Goal: Information Seeking & Learning: Find specific fact

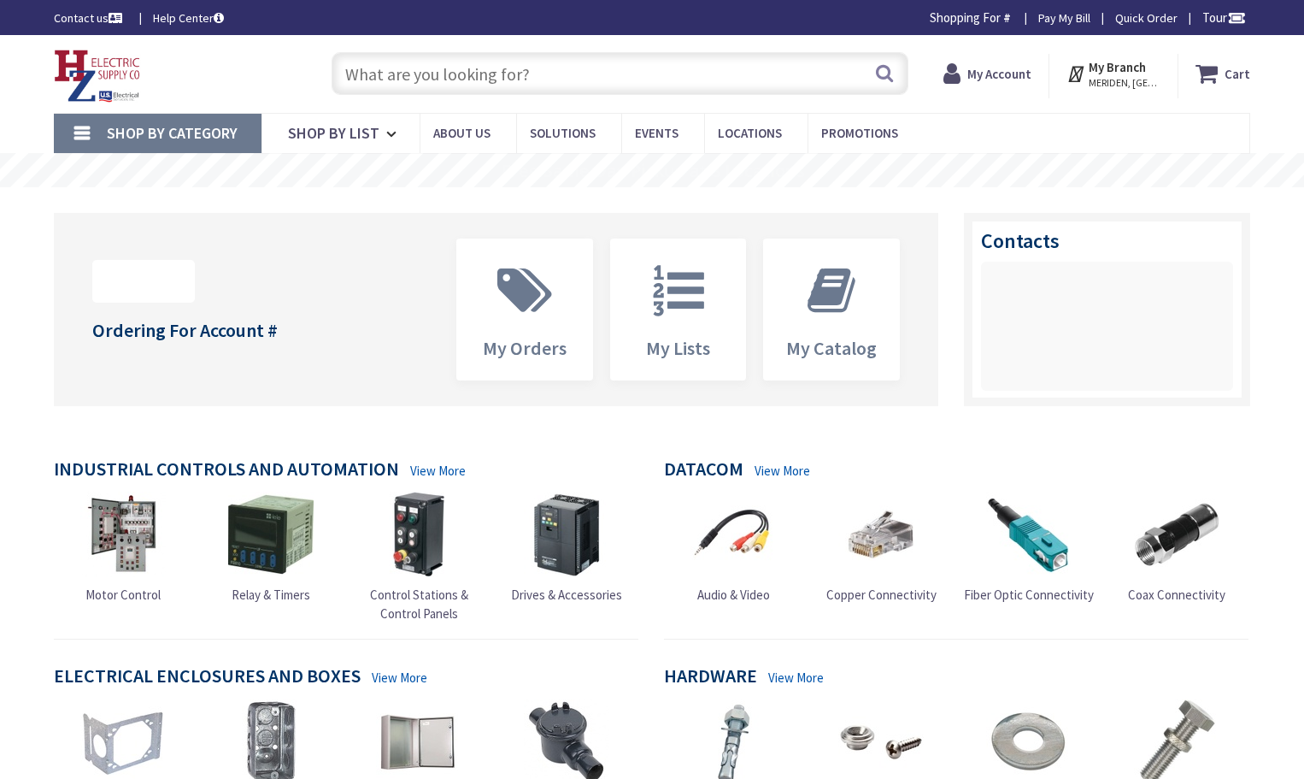
click at [557, 73] on input "text" at bounding box center [620, 73] width 577 height 43
type input "[STREET_ADDRESS]"
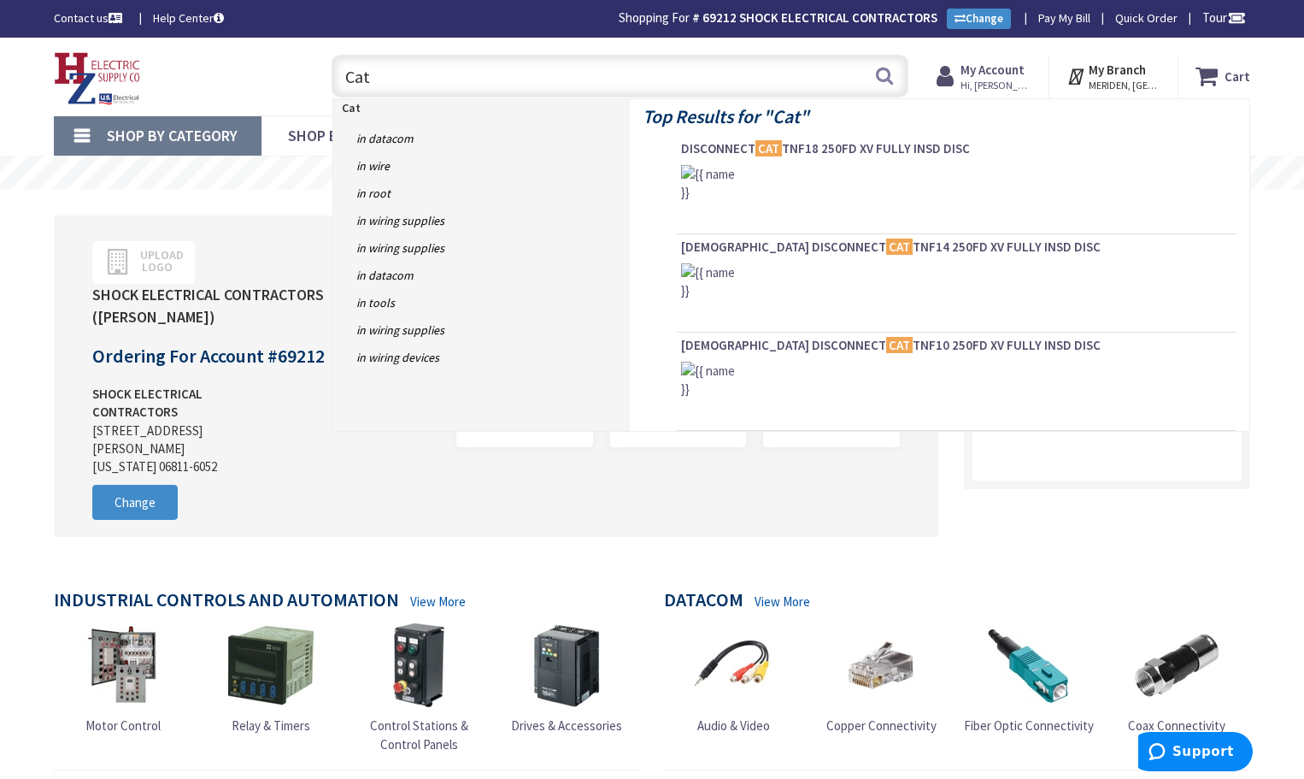
type input "Cat 6"
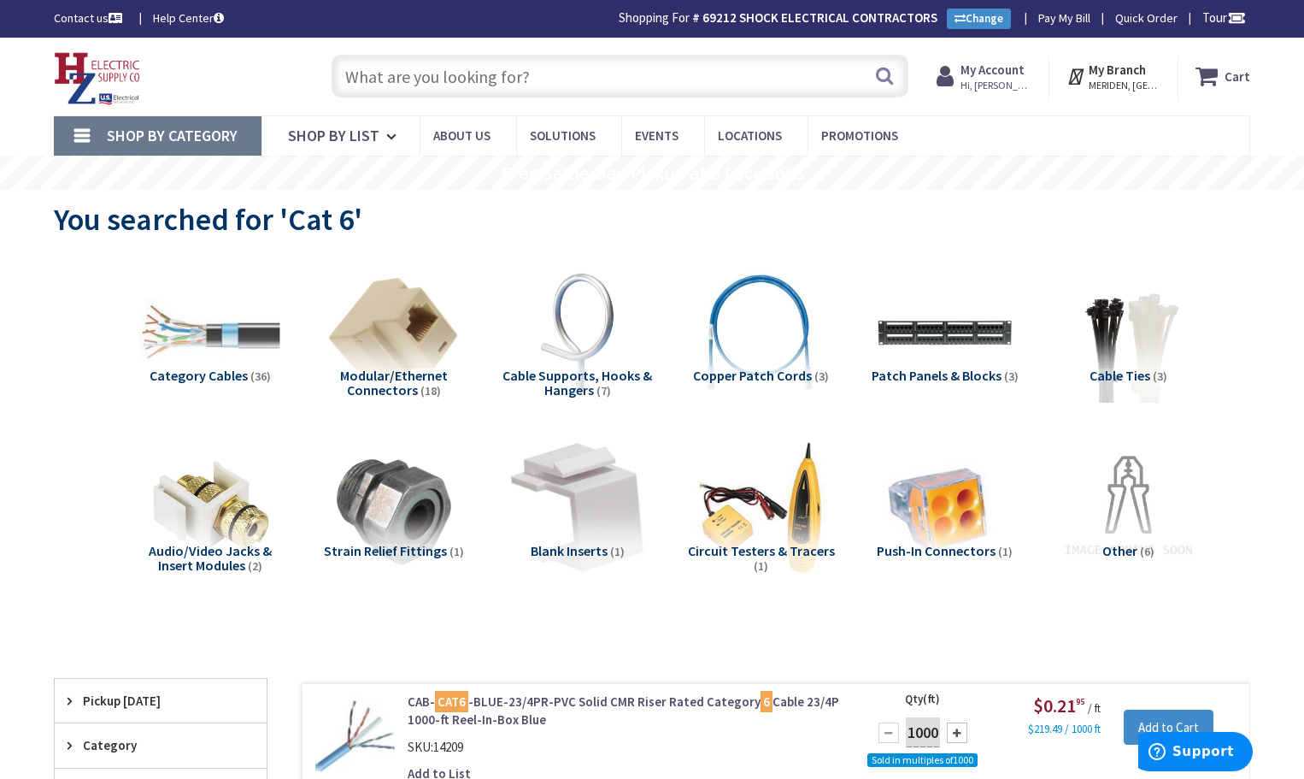
click at [432, 85] on input "text" at bounding box center [620, 76] width 577 height 43
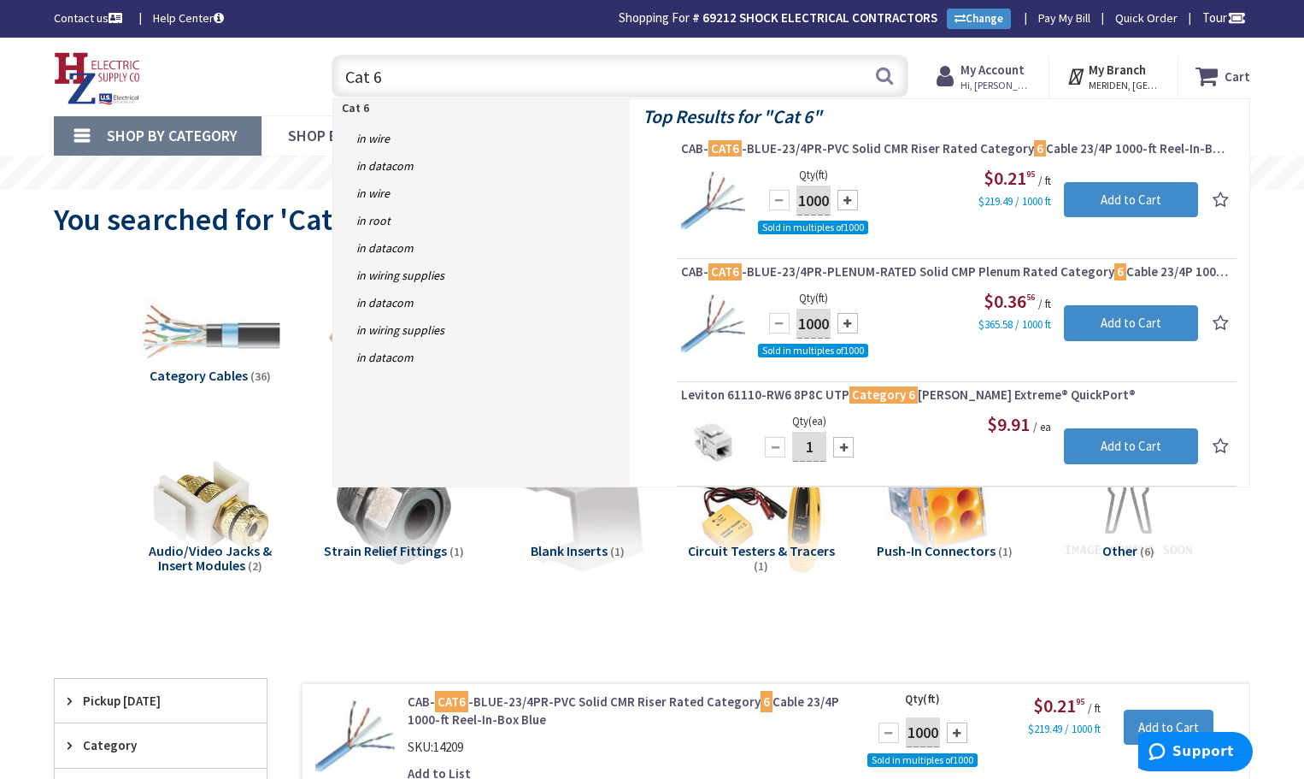
type input "Cat 6"
